Goal: Task Accomplishment & Management: Manage account settings

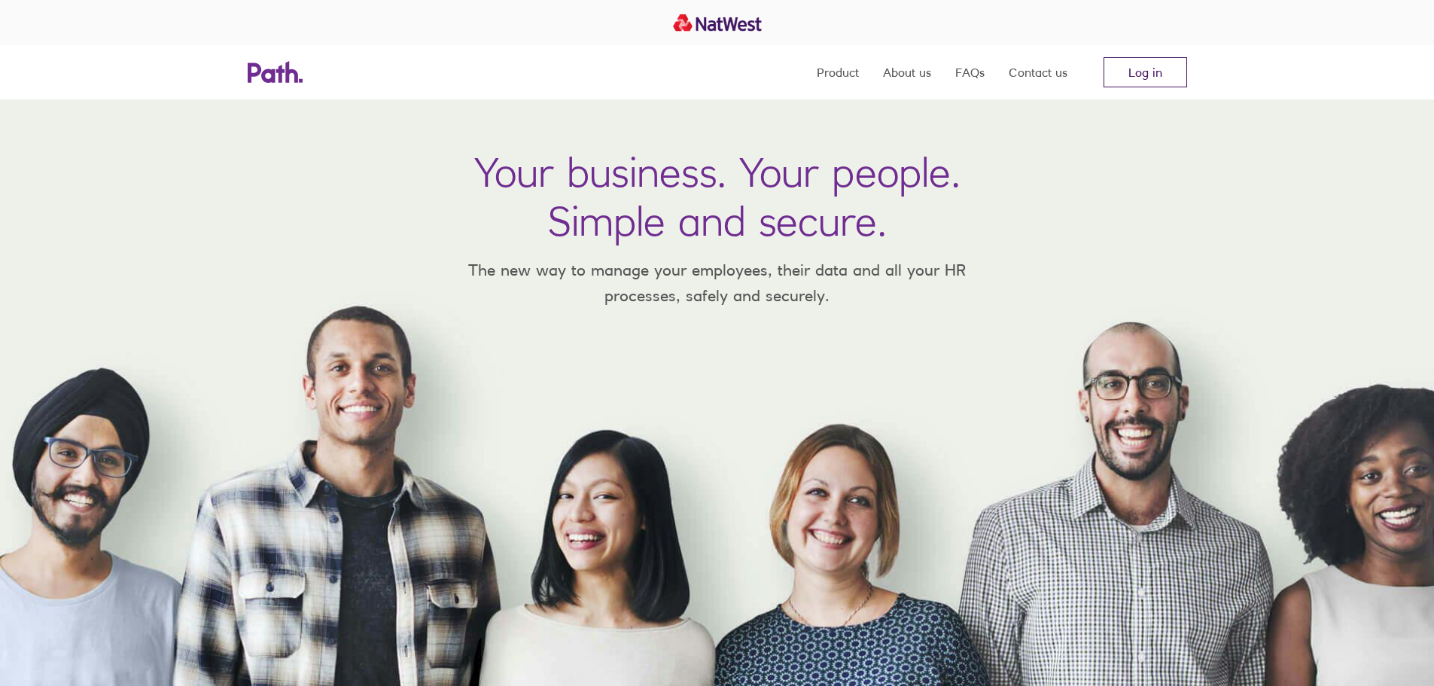
click at [1168, 69] on link "Log in" at bounding box center [1146, 72] width 84 height 30
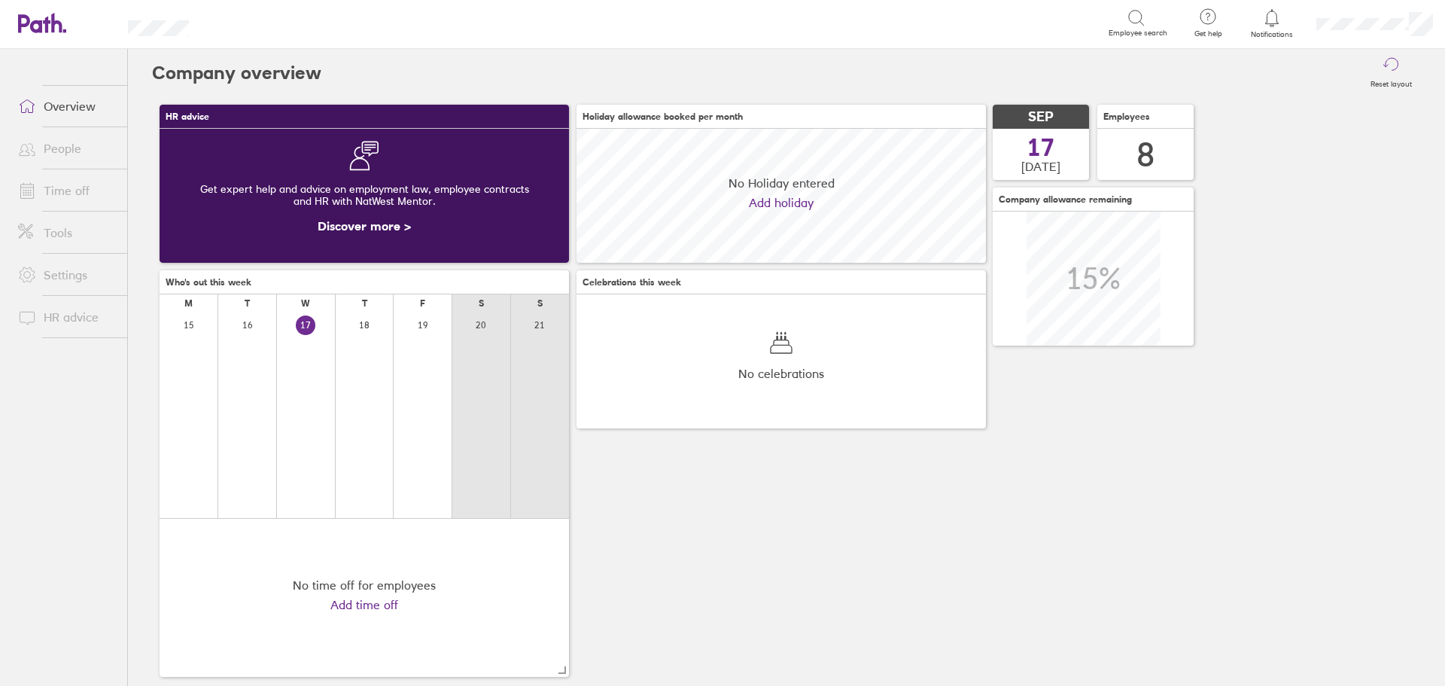
scroll to position [134, 410]
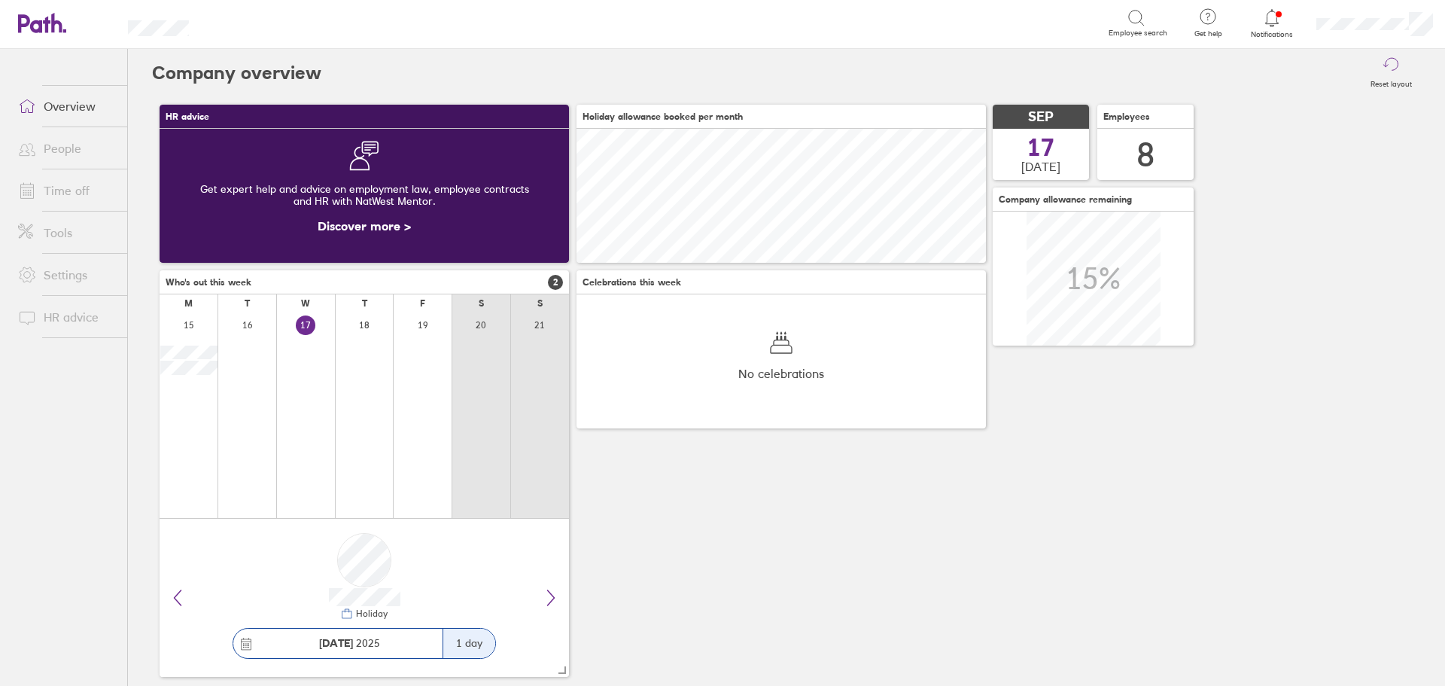
click at [60, 194] on link "Time off" at bounding box center [66, 190] width 121 height 30
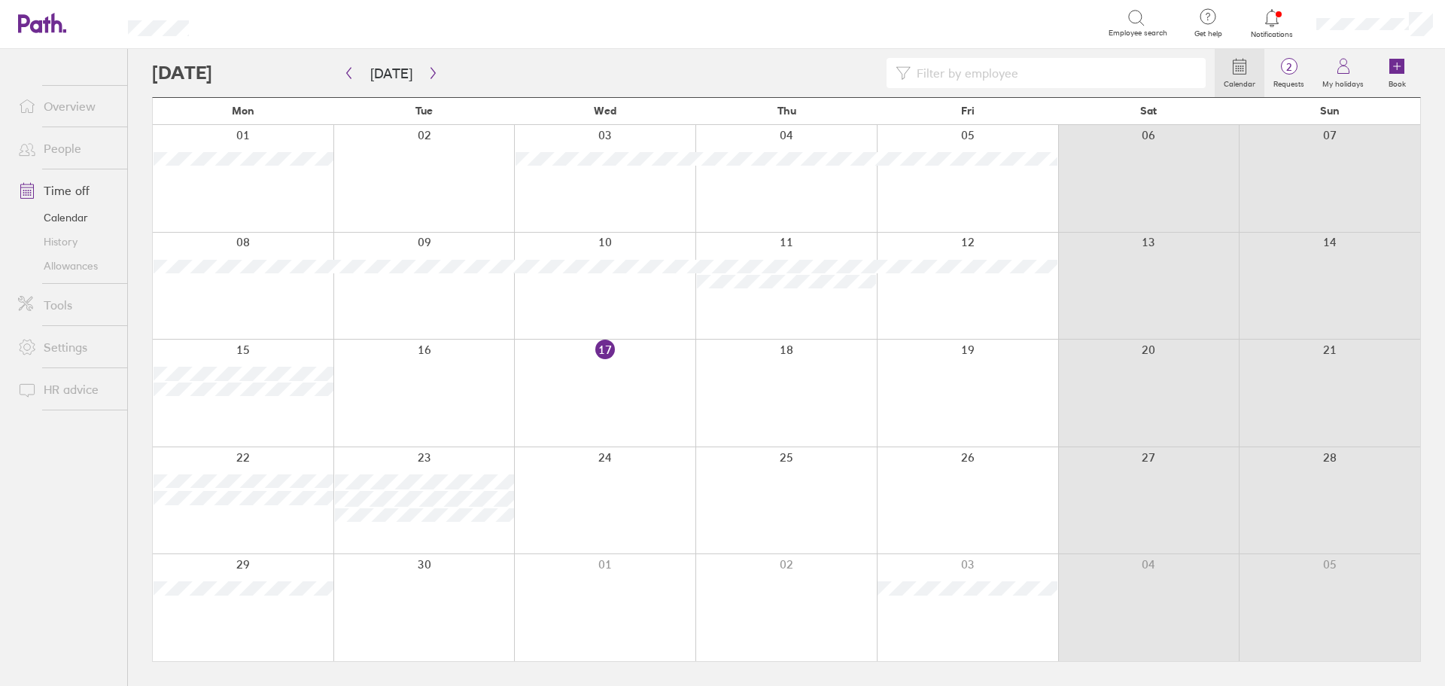
click at [603, 379] on div at bounding box center [604, 393] width 181 height 107
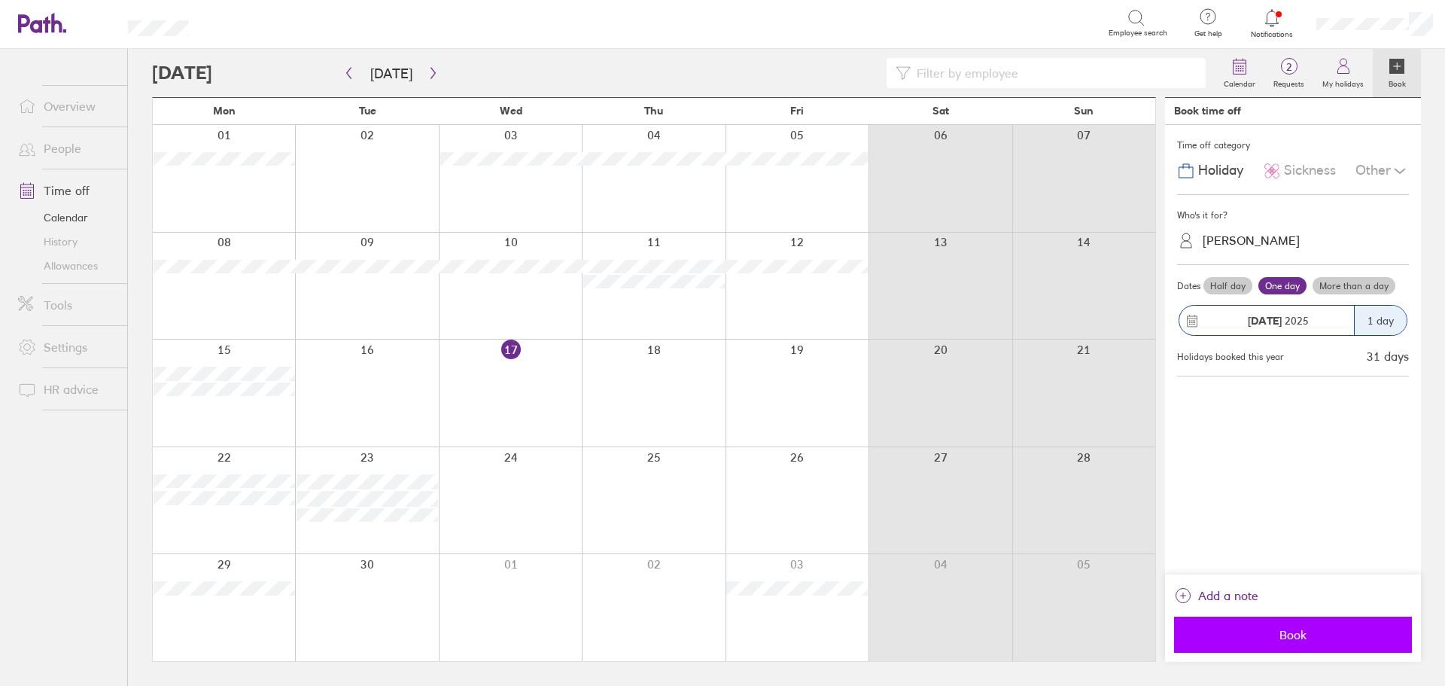
click at [1299, 639] on span "Book" at bounding box center [1293, 635] width 217 height 14
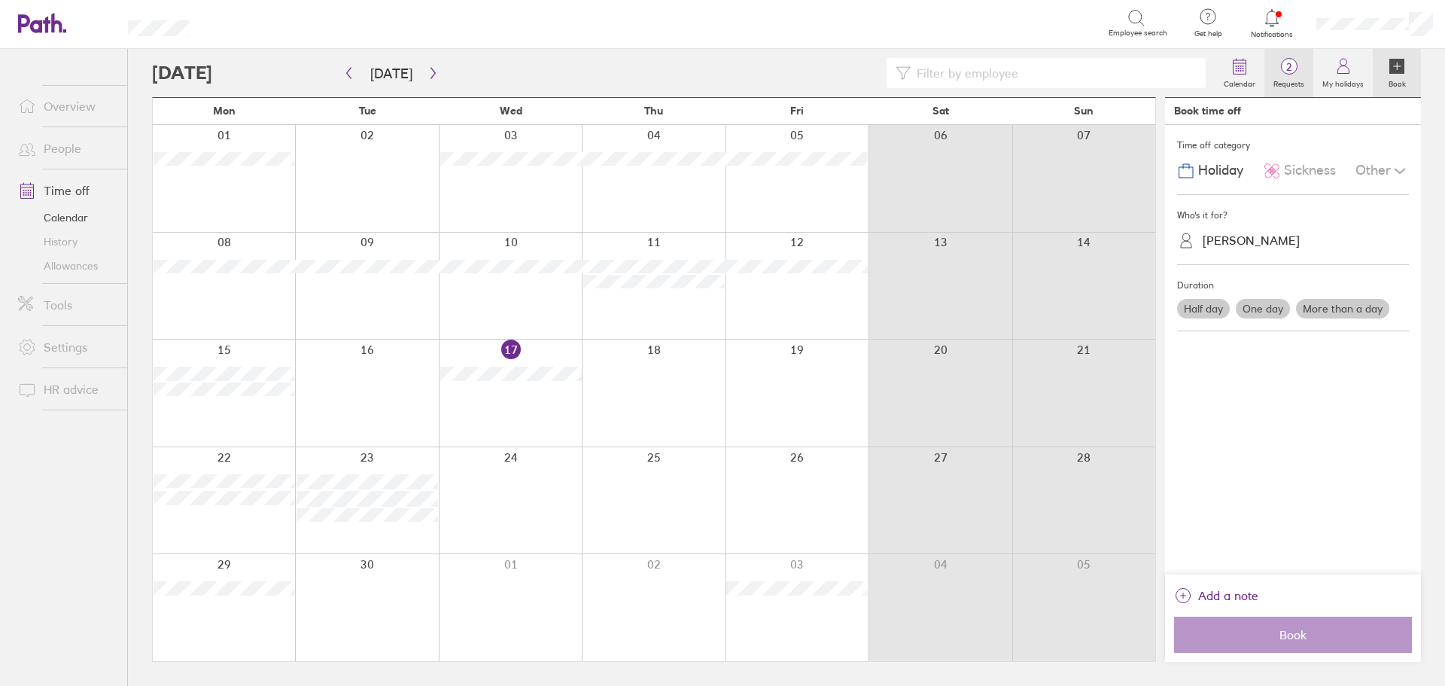
click at [1294, 75] on icon at bounding box center [1290, 66] width 18 height 18
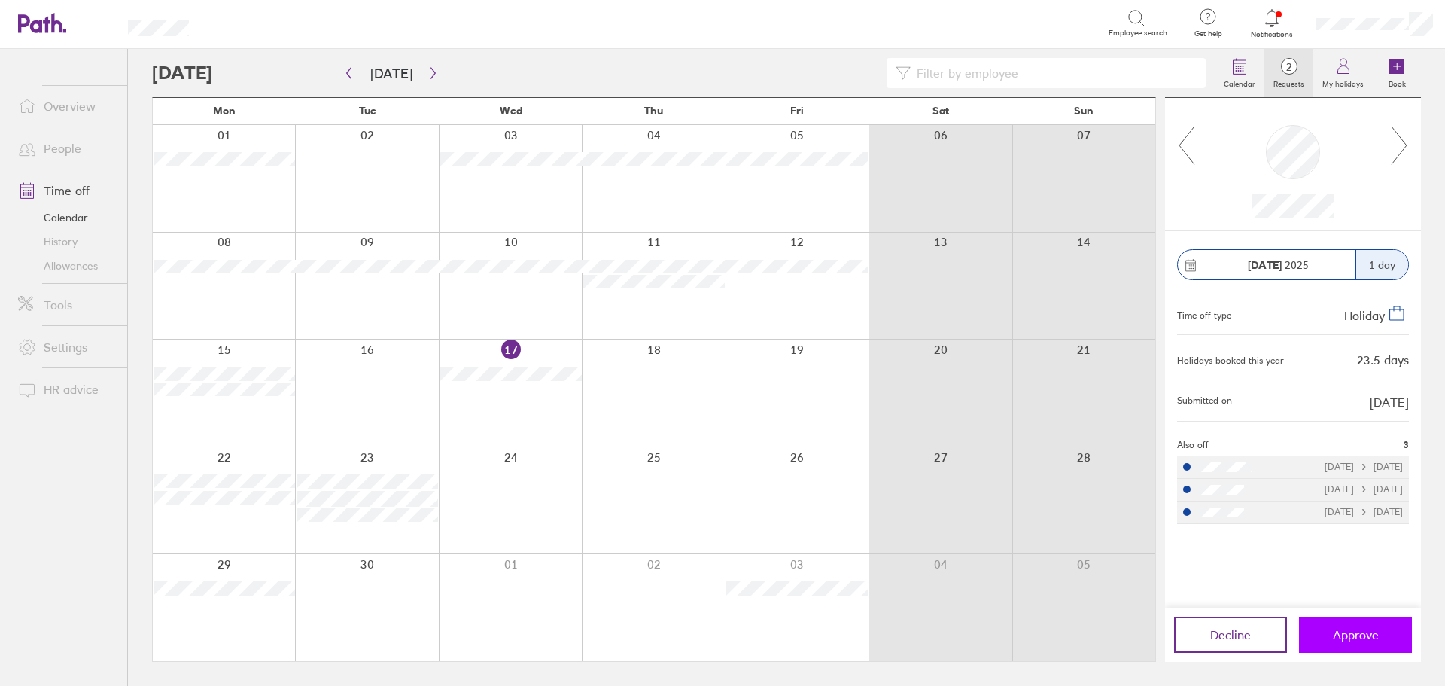
click at [1357, 644] on button "Approve" at bounding box center [1355, 635] width 113 height 36
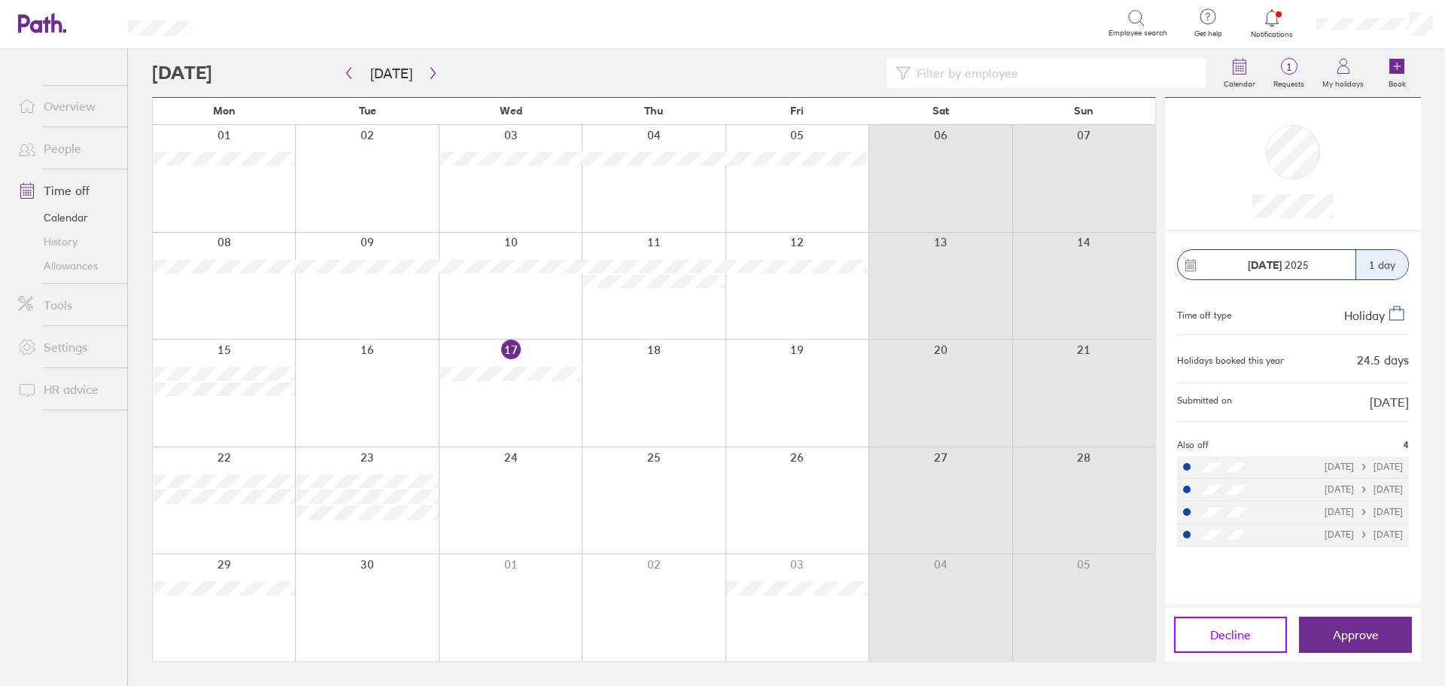
click at [1239, 635] on span "Decline" at bounding box center [1231, 635] width 41 height 14
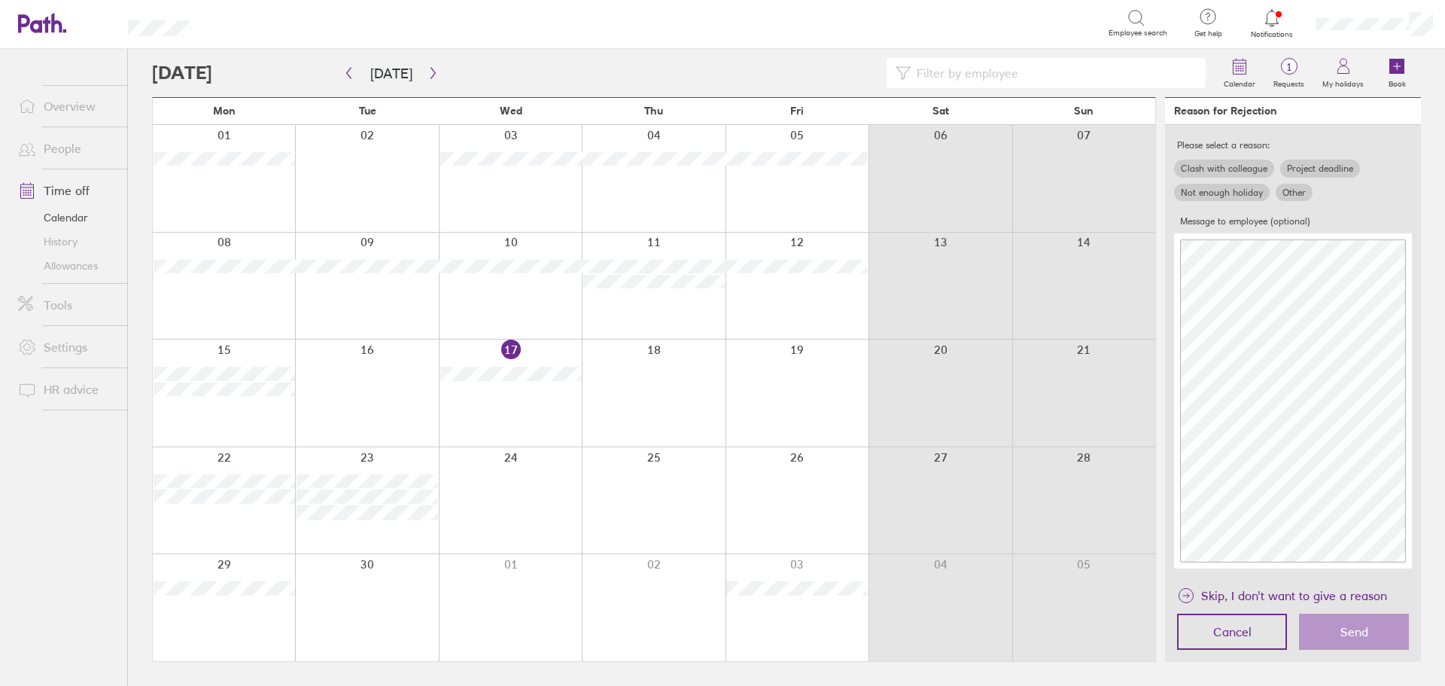
click at [1294, 189] on label "Other" at bounding box center [1294, 193] width 37 height 18
click at [0, 0] on input "Other" at bounding box center [0, 0] width 0 height 0
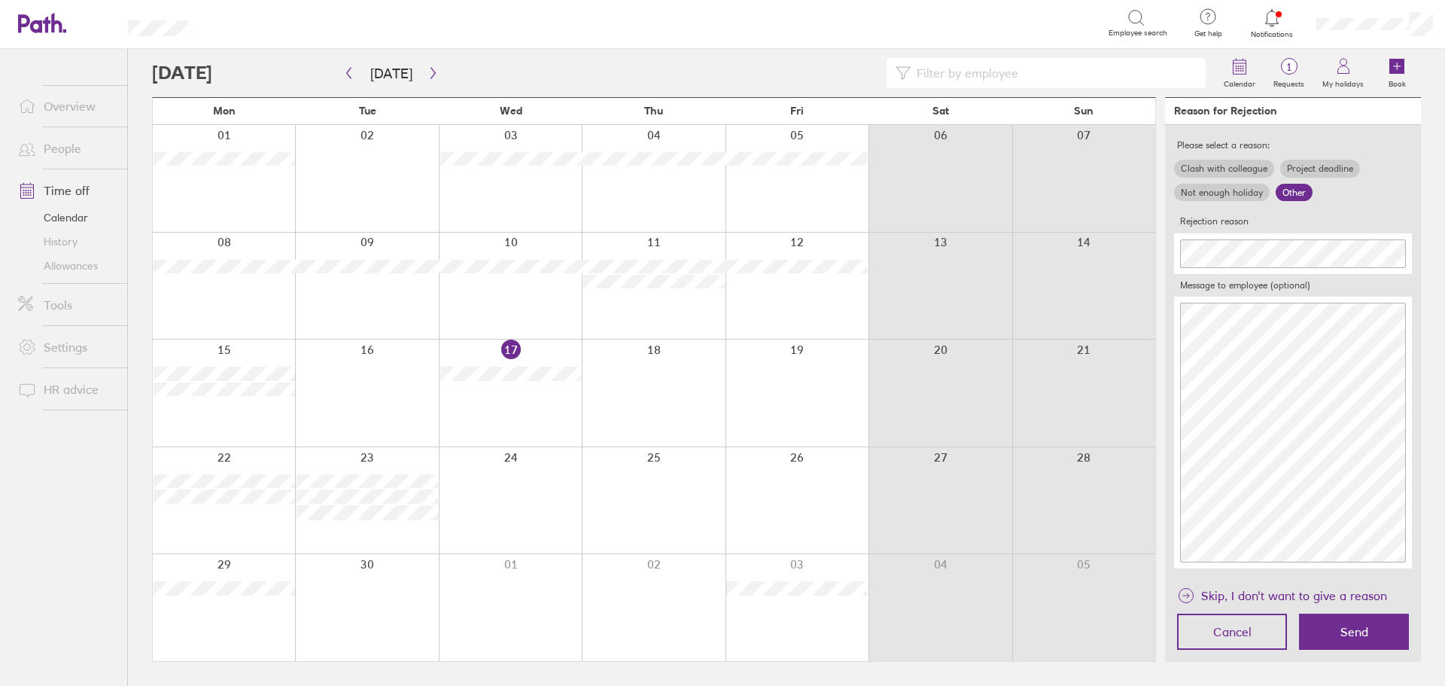
click at [1169, 253] on div "Please select a reason: Clash with colleague Project deadline Not enough holida…" at bounding box center [1293, 351] width 256 height 452
click at [1341, 629] on span "Send" at bounding box center [1355, 632] width 28 height 14
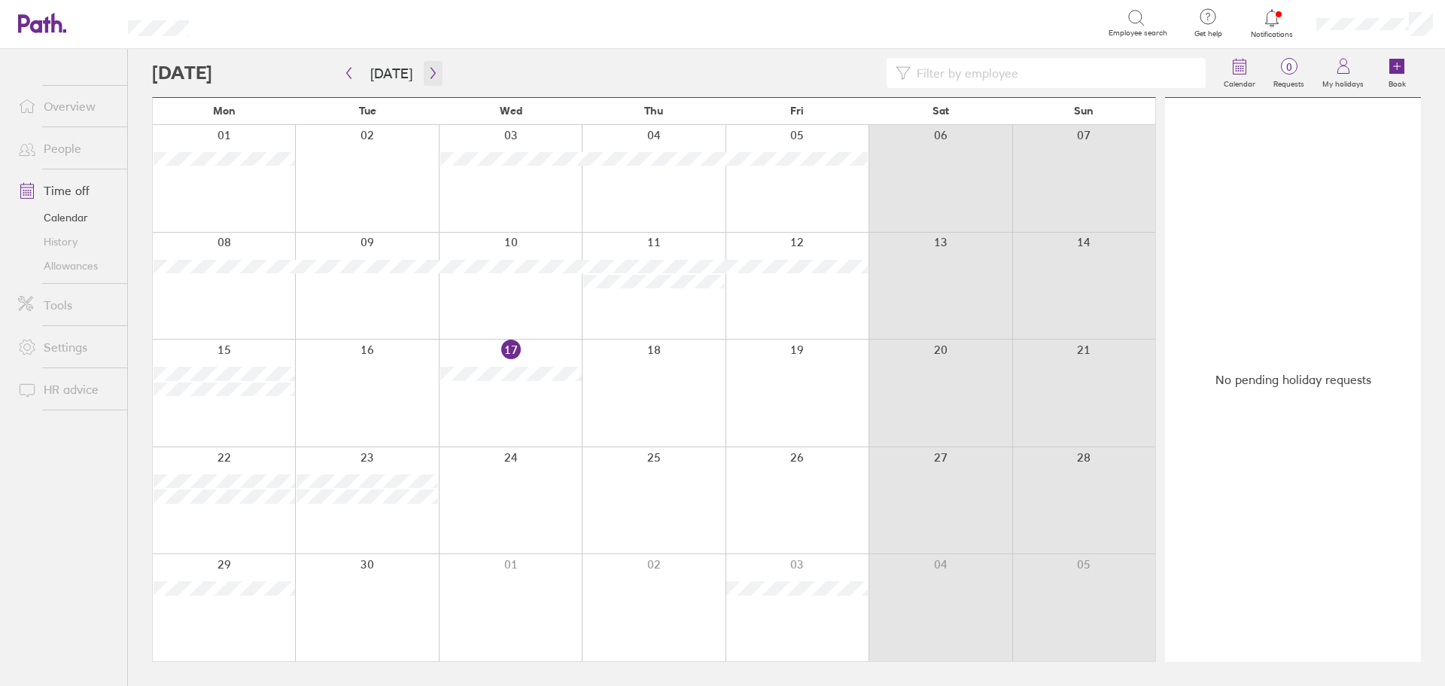
click at [433, 67] on icon "button" at bounding box center [433, 73] width 11 height 12
